Goal: Find contact information: Find contact information

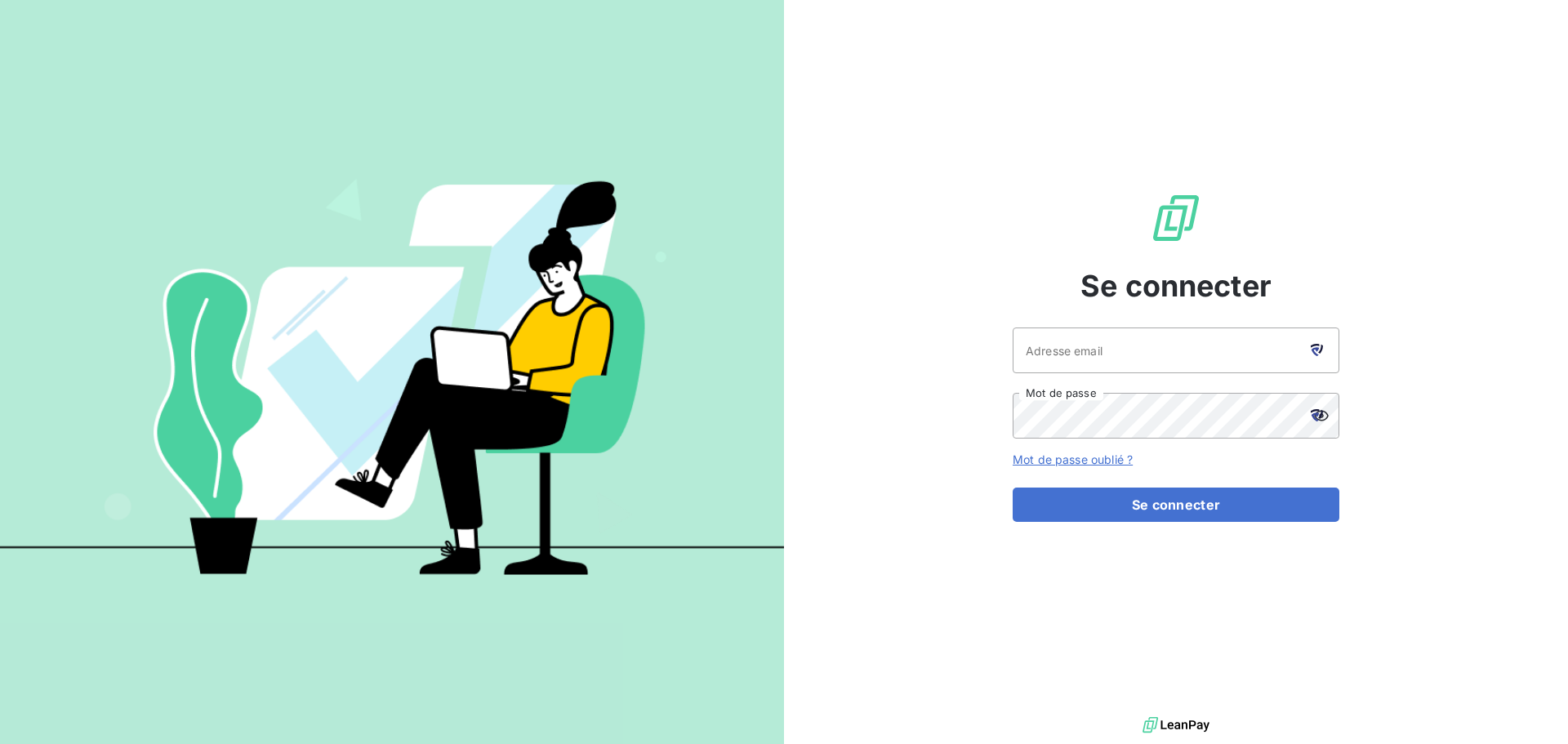
click at [1317, 344] on icon at bounding box center [1317, 349] width 12 height 12
click at [1319, 346] on icon at bounding box center [1315, 346] width 9 height 4
type input "[EMAIL_ADDRESS][DOMAIN_NAME]"
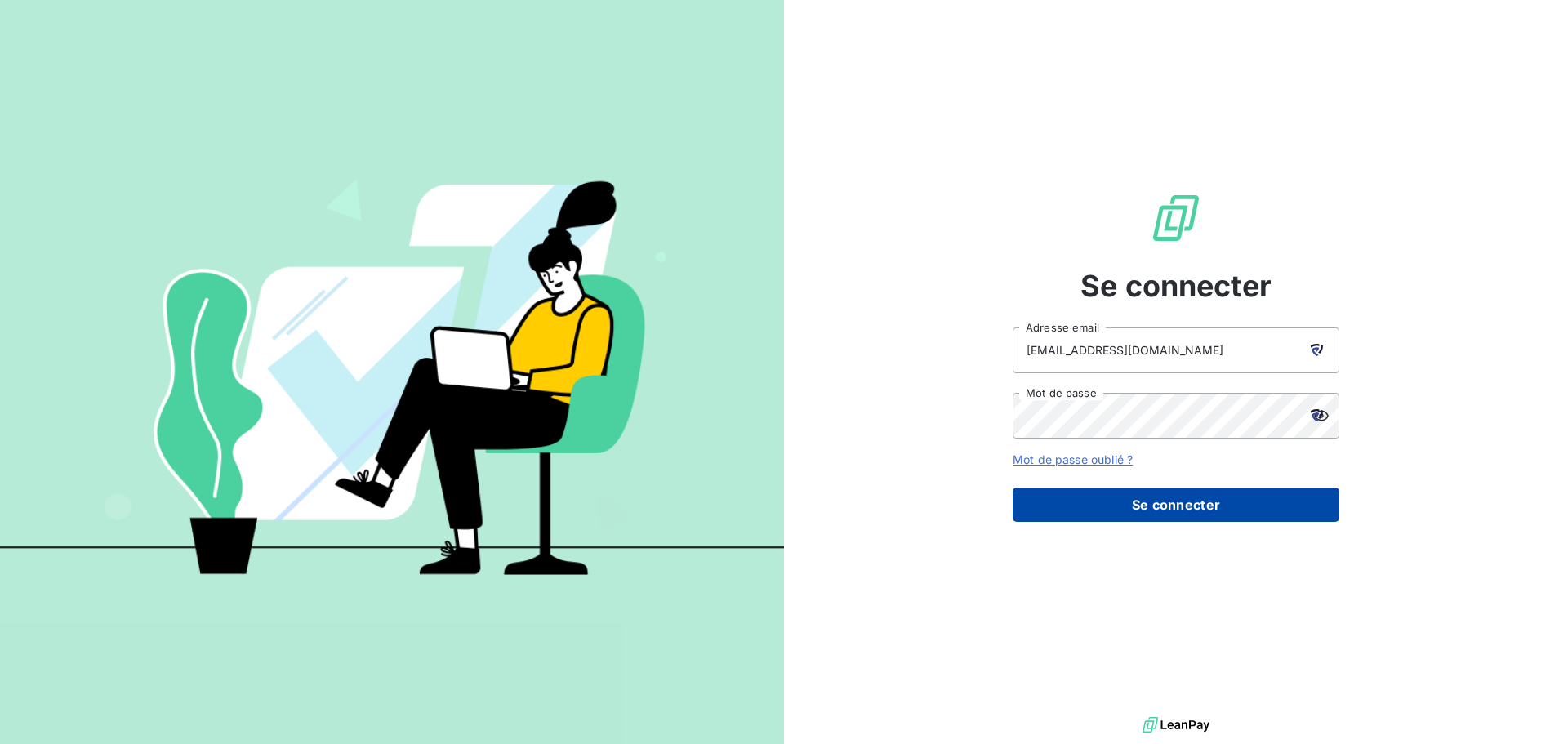
click at [1113, 513] on button "Se connecter" at bounding box center [1176, 505] width 326 height 35
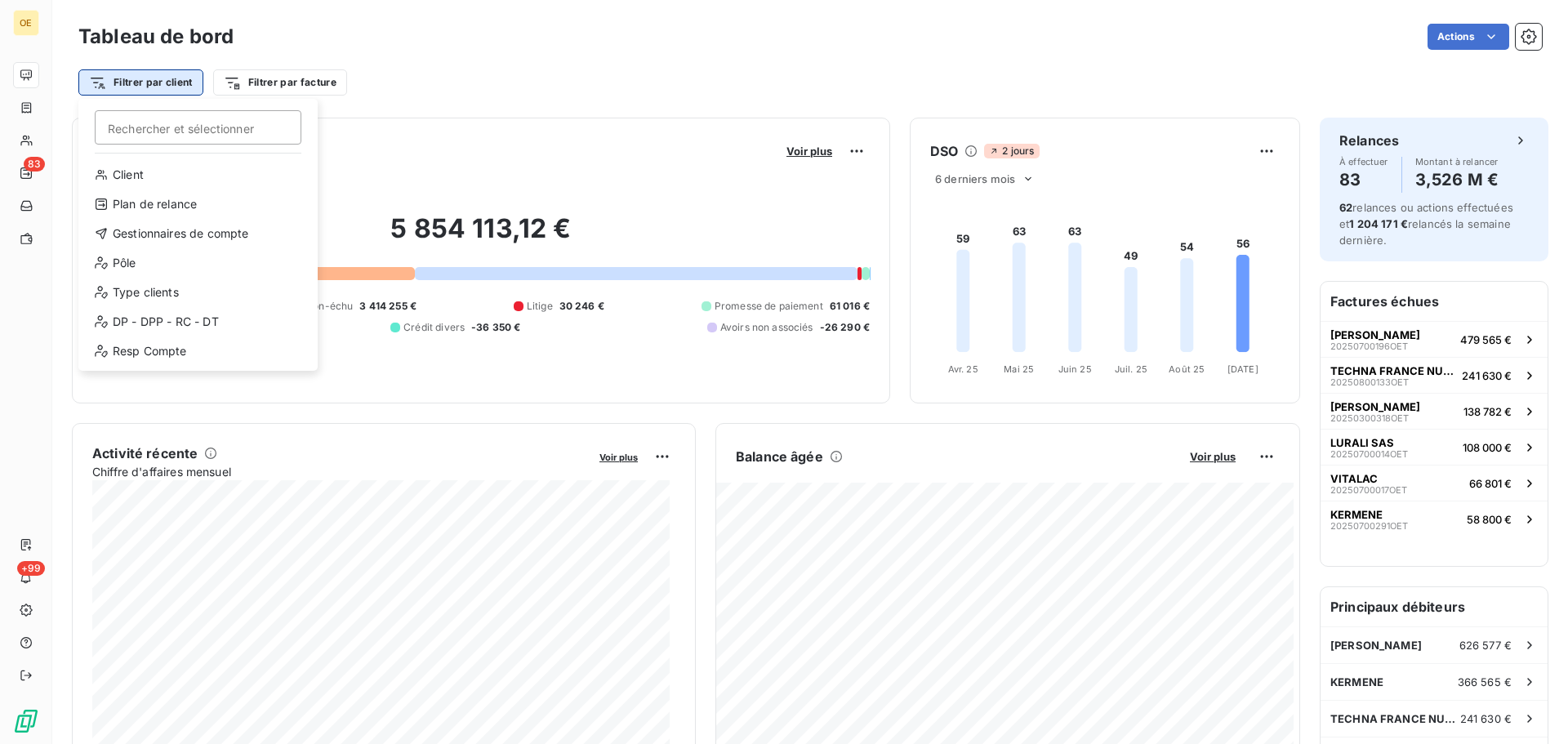
click at [124, 86] on html "OE 83 +99 Tableau de bord Actions Filtrer par client Rechercher et sélectionner…" at bounding box center [784, 372] width 1568 height 744
click at [145, 139] on input "Rechercher et sélectionner" at bounding box center [198, 128] width 206 height 35
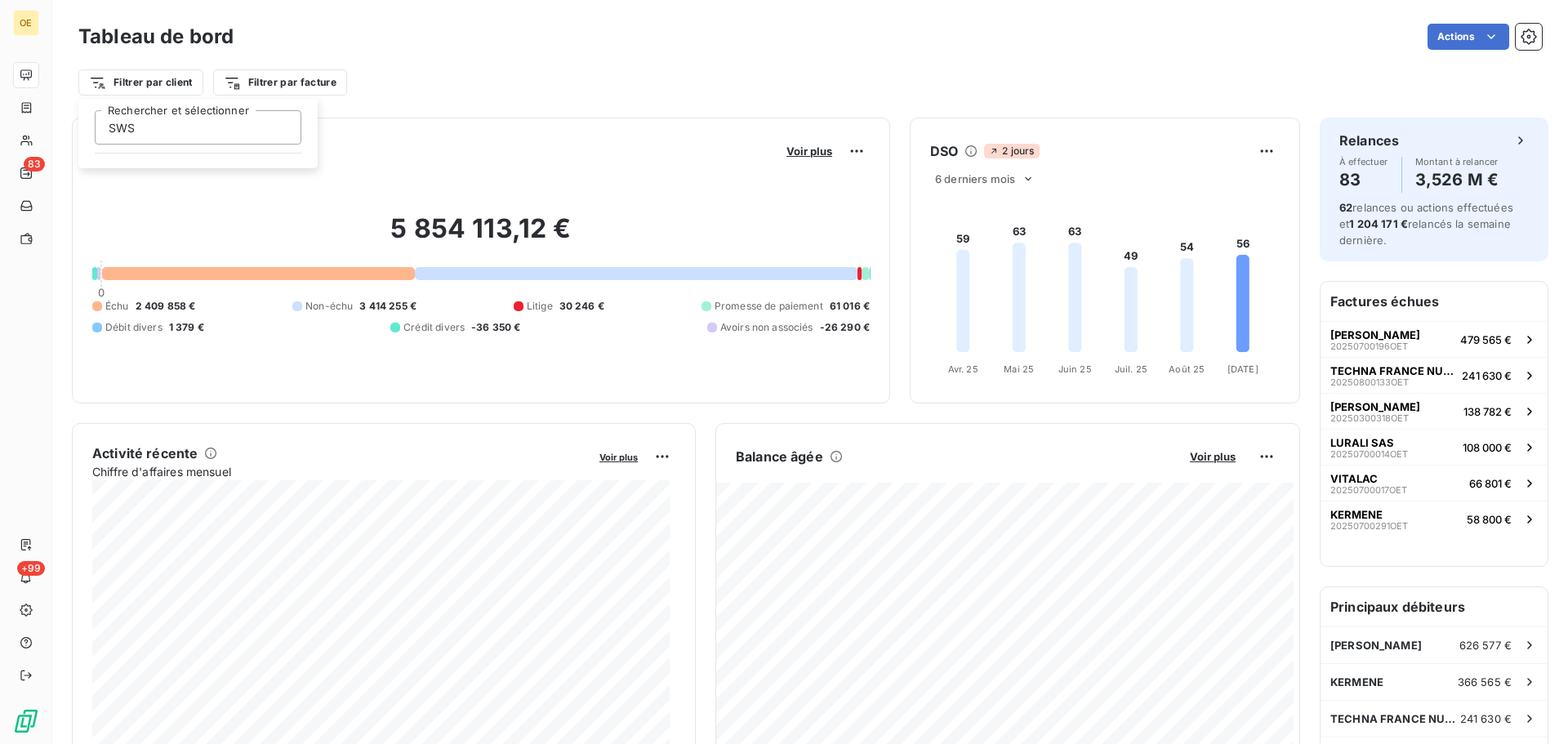
type input "SWS"
click at [28, 109] on html "OE 83 +99 Tableau de bord Actions Filtrer par client Filtrer par facture Encour…" at bounding box center [784, 372] width 1568 height 744
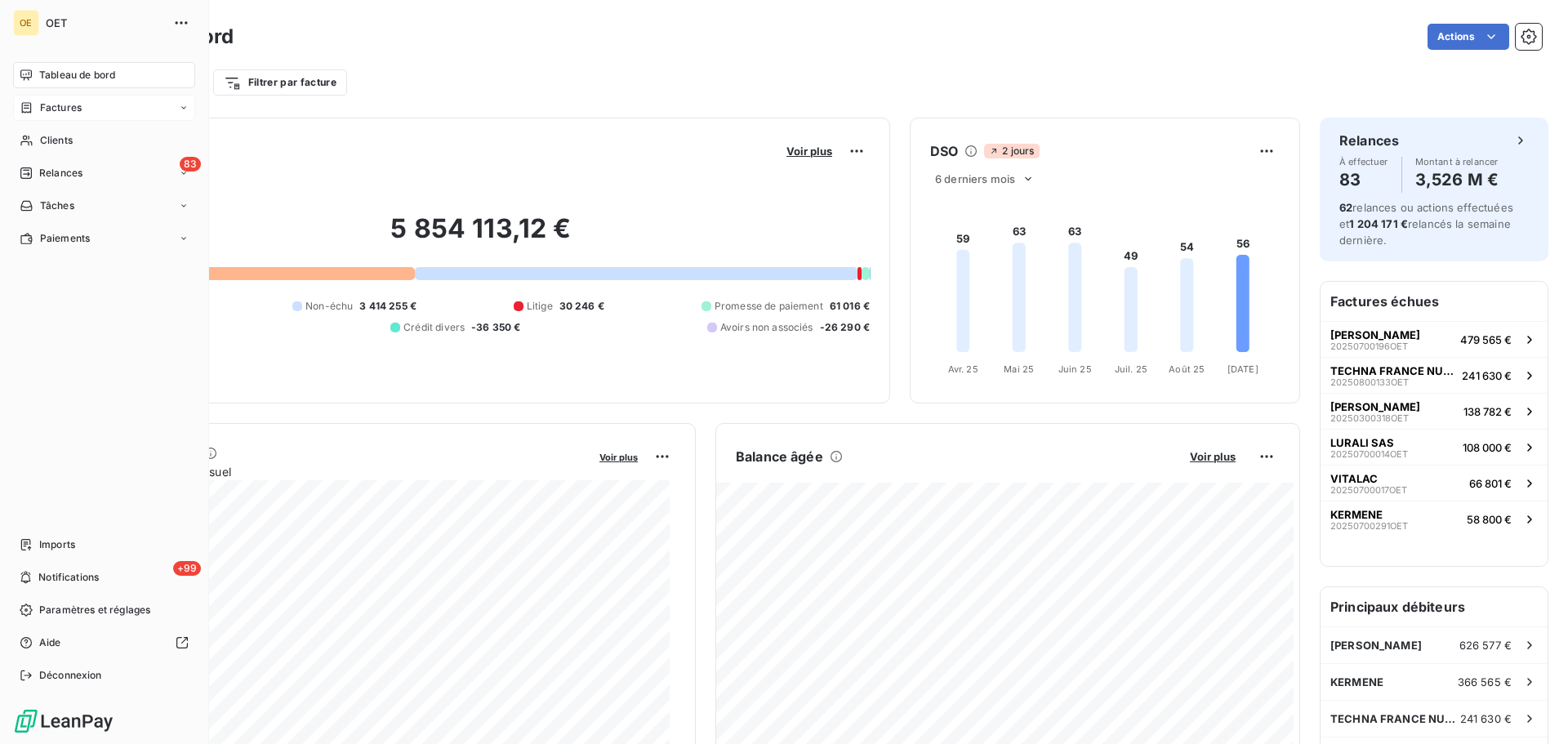
click at [71, 107] on span "Factures" at bounding box center [60, 108] width 41 height 14
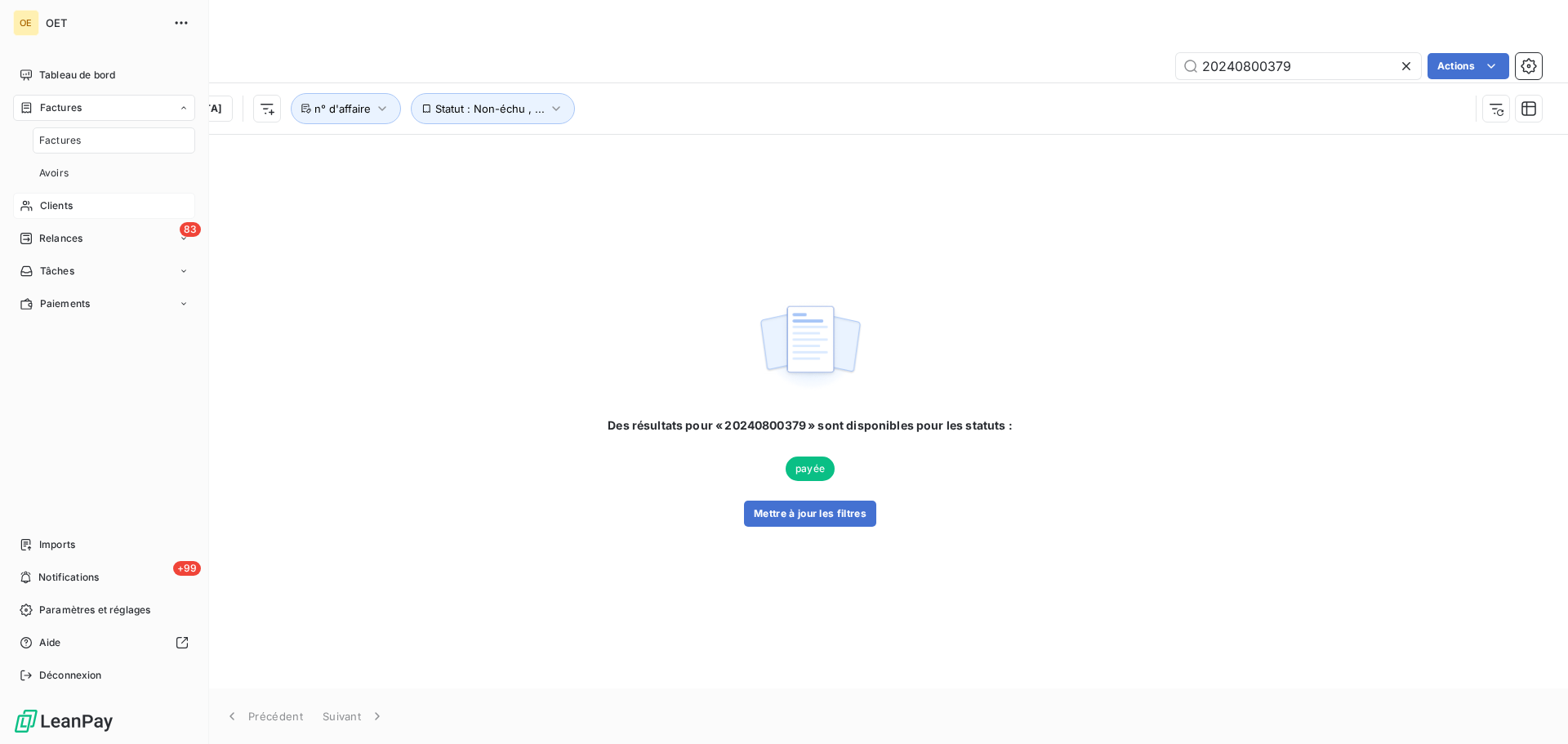
click at [68, 200] on span "Clients" at bounding box center [57, 205] width 33 height 14
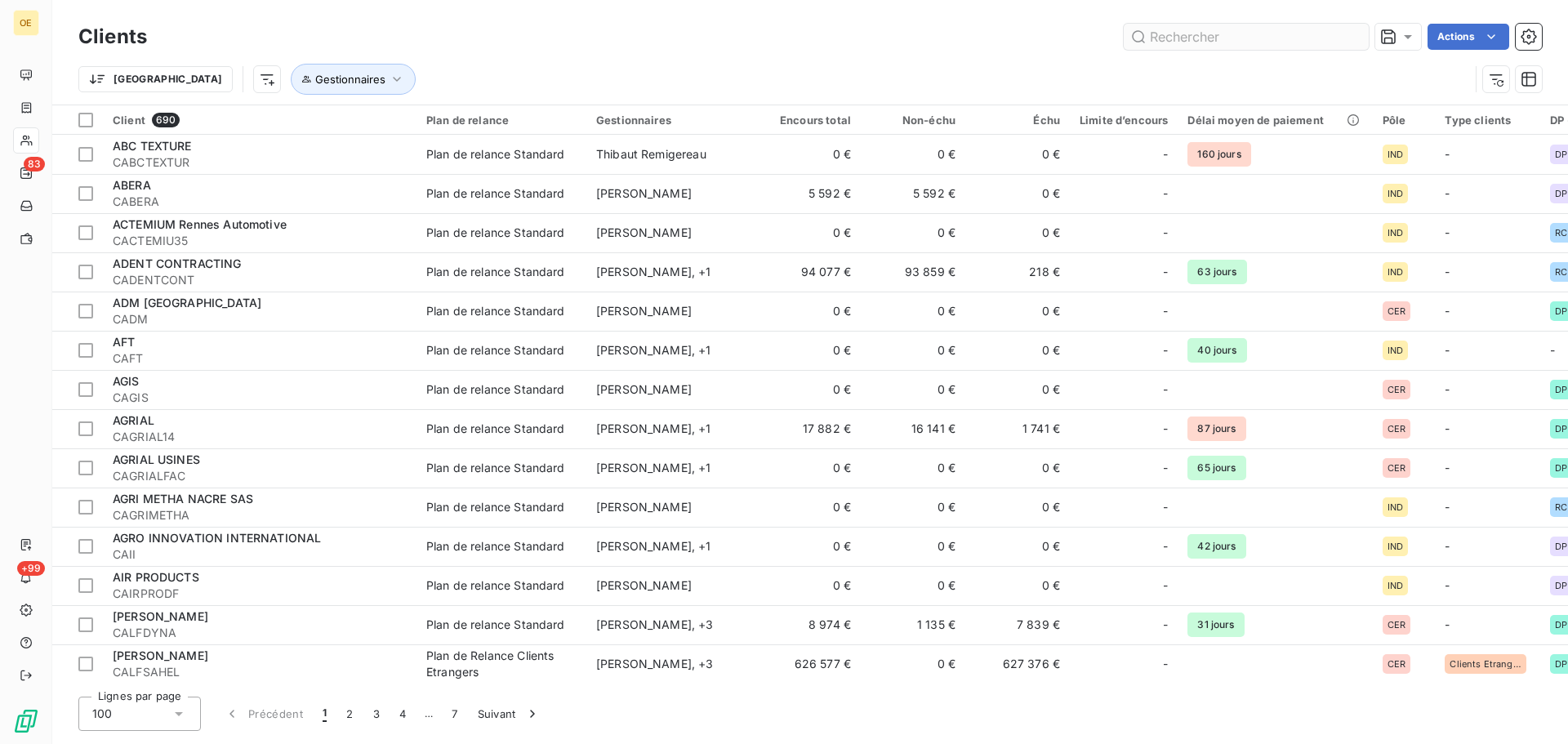
click at [1157, 36] on input "text" at bounding box center [1246, 36] width 245 height 26
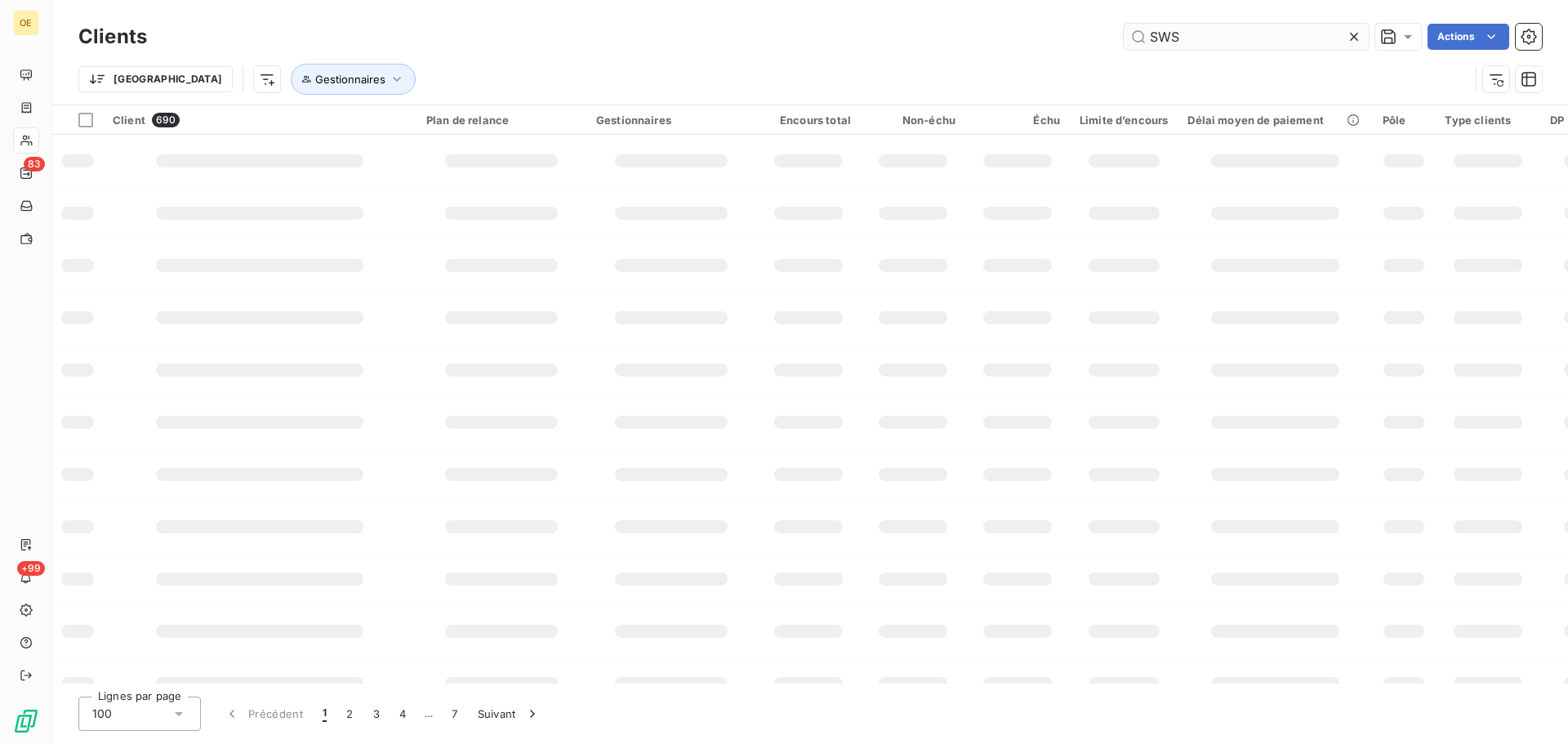
type input "SWS"
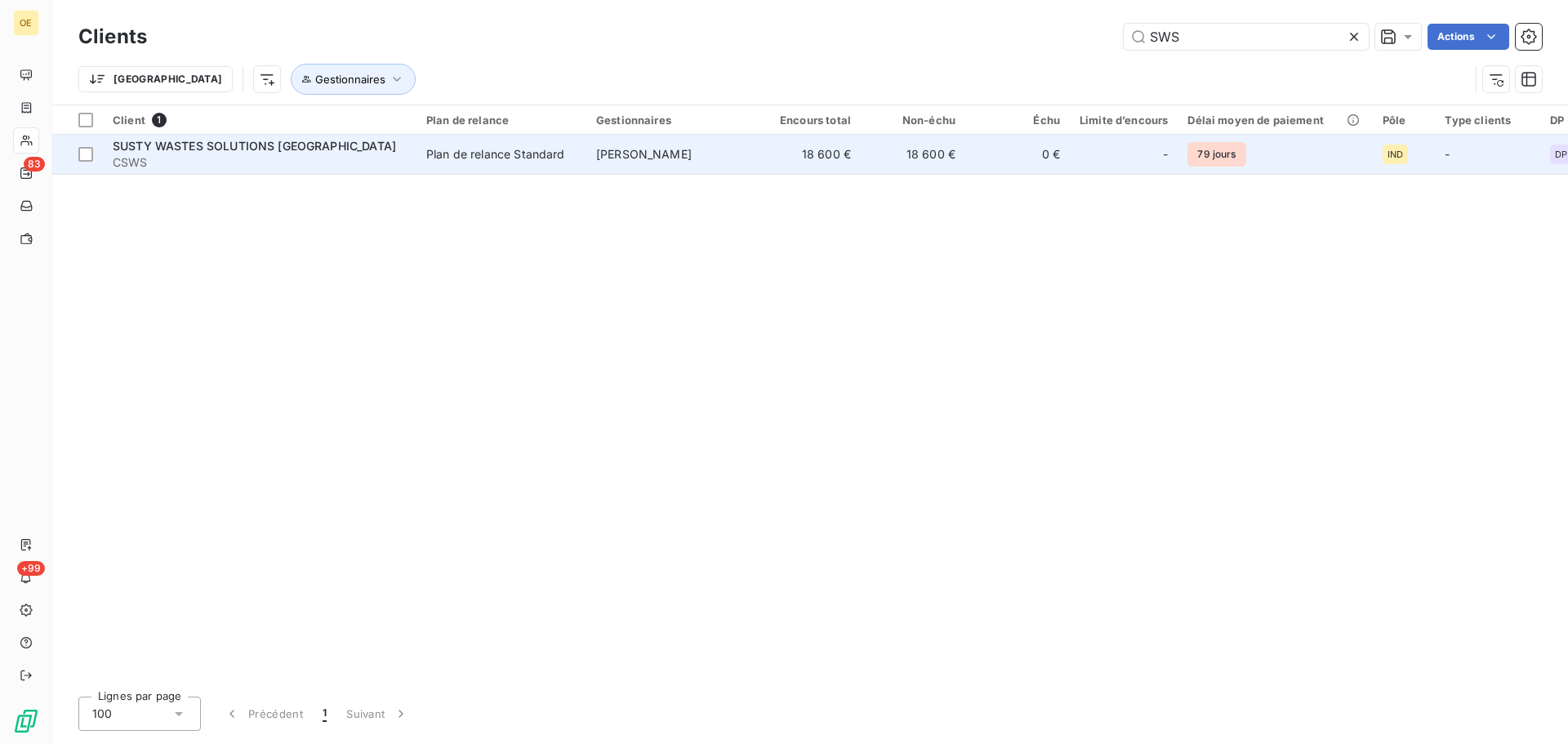
click at [425, 156] on td "Plan de relance Standard" at bounding box center [501, 154] width 170 height 39
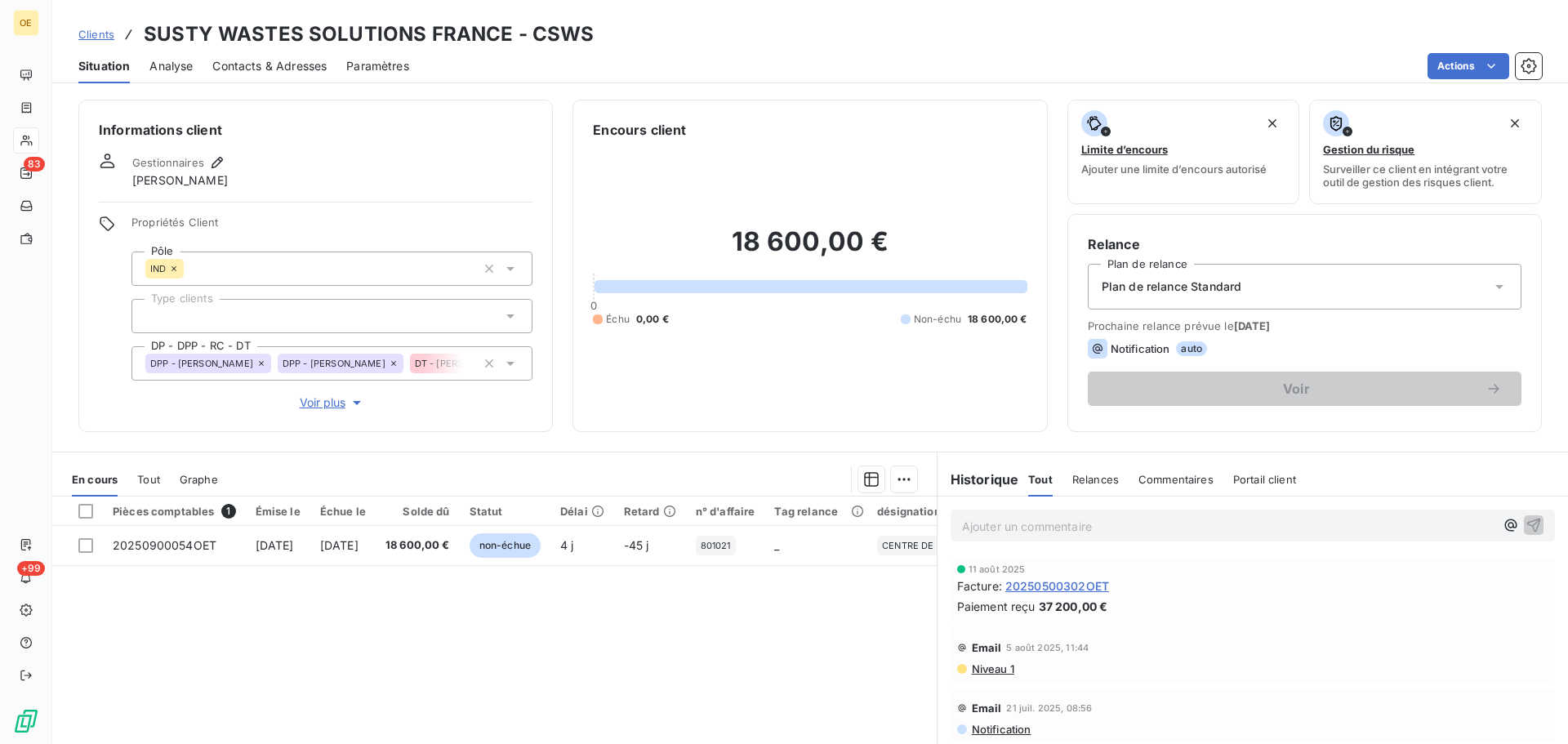
click at [253, 58] on span "Contacts & Adresses" at bounding box center [269, 65] width 114 height 16
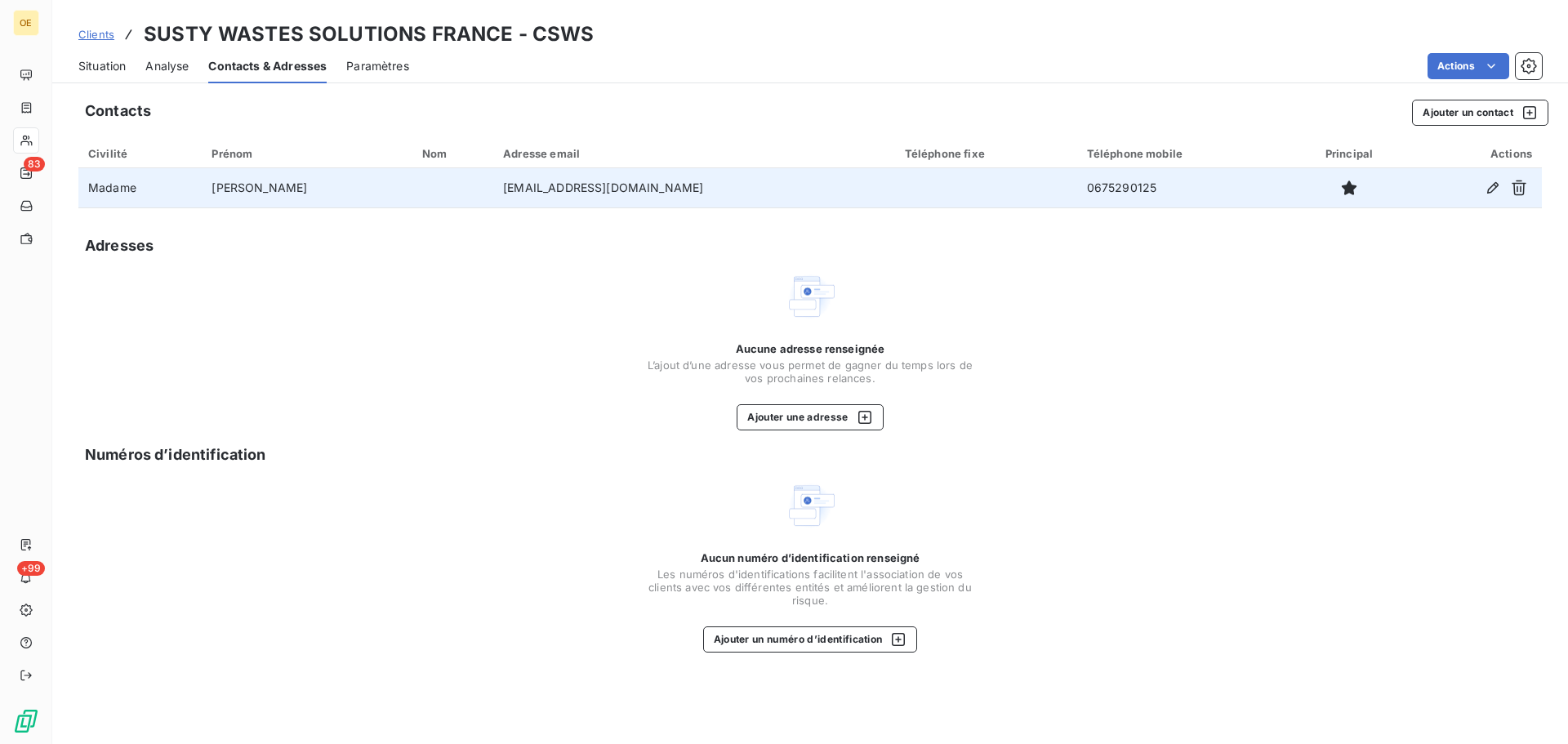
click at [493, 191] on td "[EMAIL_ADDRESS][DOMAIN_NAME]" at bounding box center [694, 187] width 402 height 39
drag, startPoint x: 616, startPoint y: 189, endPoint x: 440, endPoint y: 187, distance: 176.0
click at [493, 187] on td "[EMAIL_ADDRESS][DOMAIN_NAME]" at bounding box center [694, 187] width 402 height 39
copy td "[EMAIL_ADDRESS][DOMAIN_NAME]"
